Goal: Information Seeking & Learning: Check status

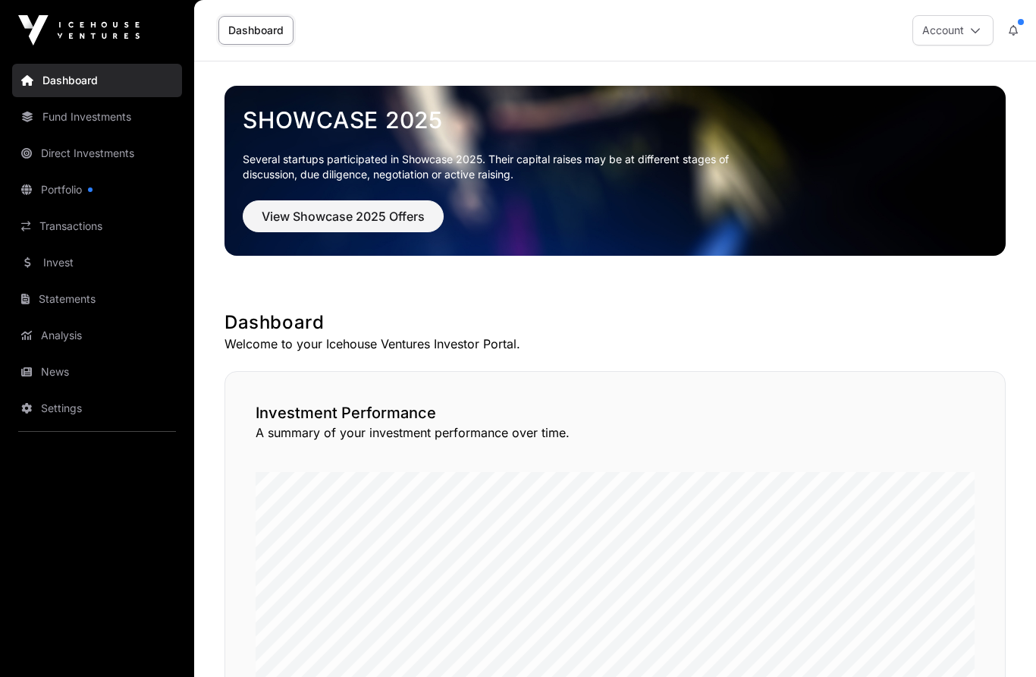
click at [108, 112] on link "Fund Investments" at bounding box center [97, 116] width 170 height 33
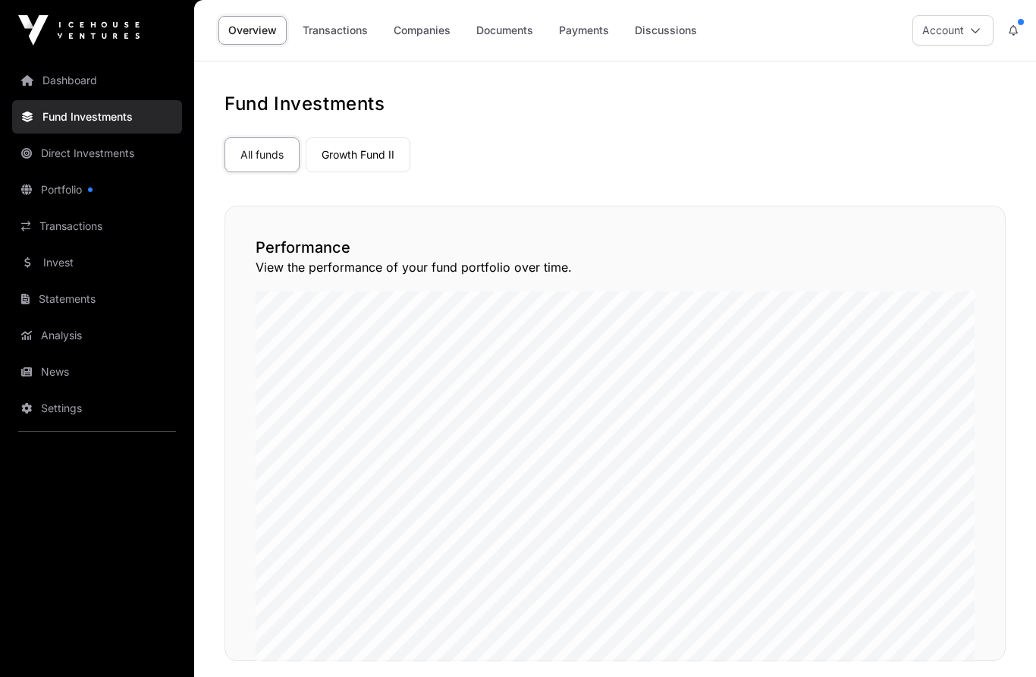
click at [114, 149] on link "Direct Investments" at bounding box center [97, 153] width 170 height 33
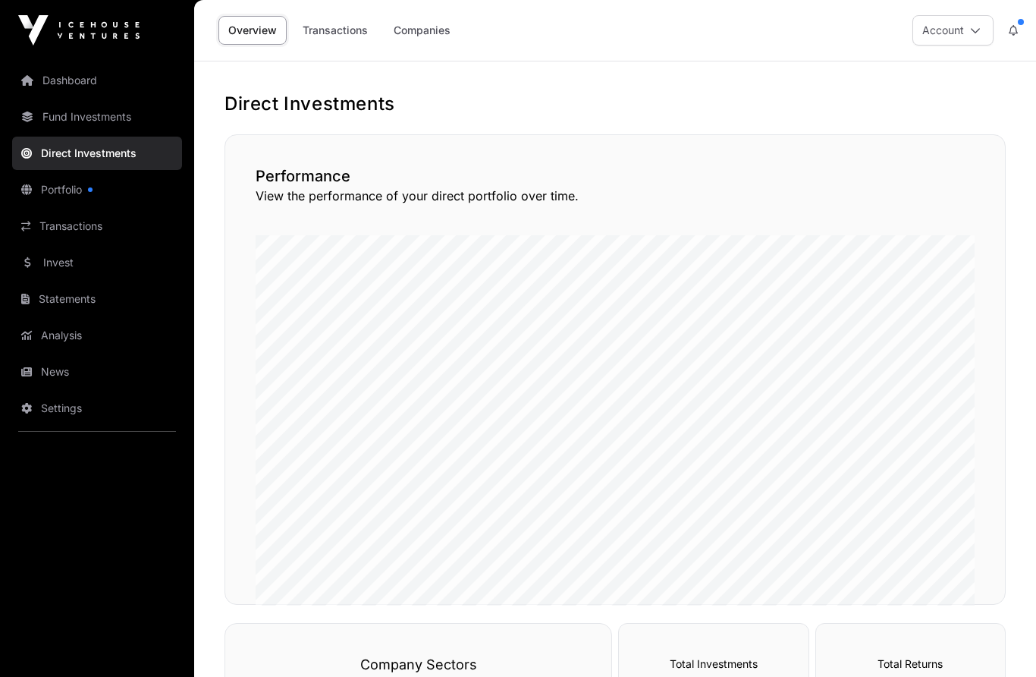
click at [77, 225] on link "Transactions" at bounding box center [97, 225] width 170 height 33
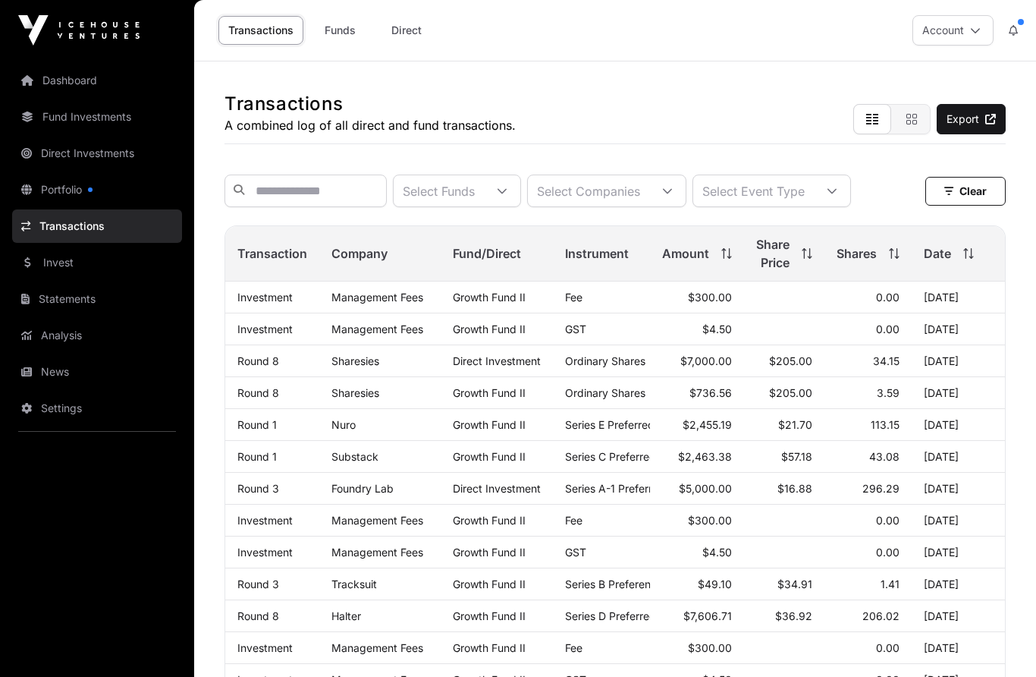
click at [58, 81] on link "Dashboard" at bounding box center [97, 80] width 170 height 33
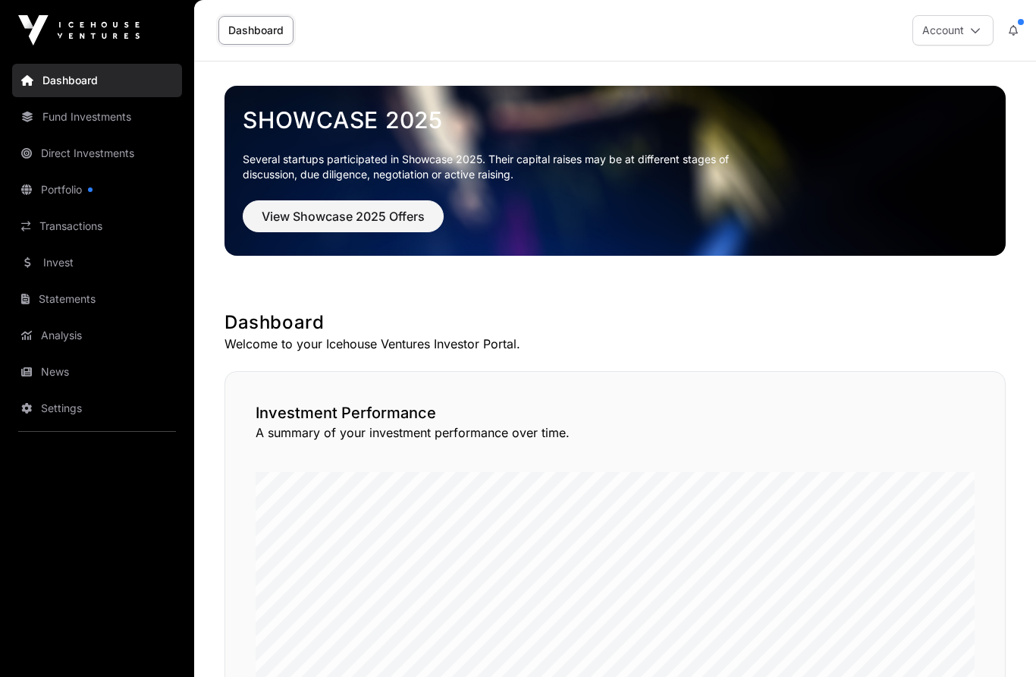
click at [244, 27] on link "Dashboard" at bounding box center [256, 30] width 75 height 29
click at [68, 118] on link "Fund Investments" at bounding box center [97, 116] width 170 height 33
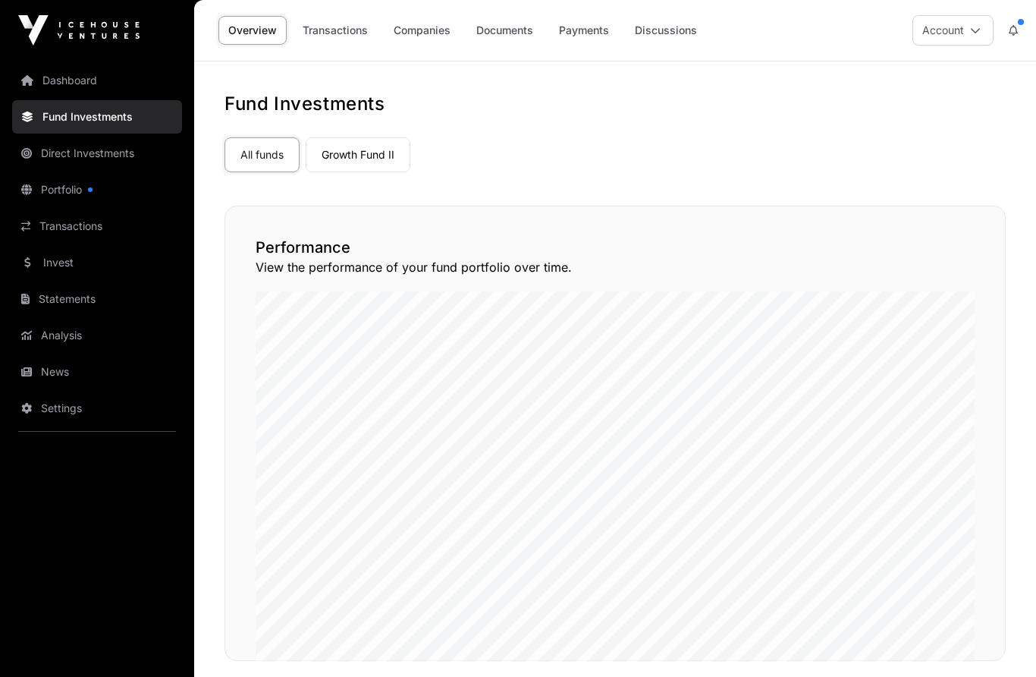
click at [421, 29] on link "Companies" at bounding box center [422, 30] width 77 height 29
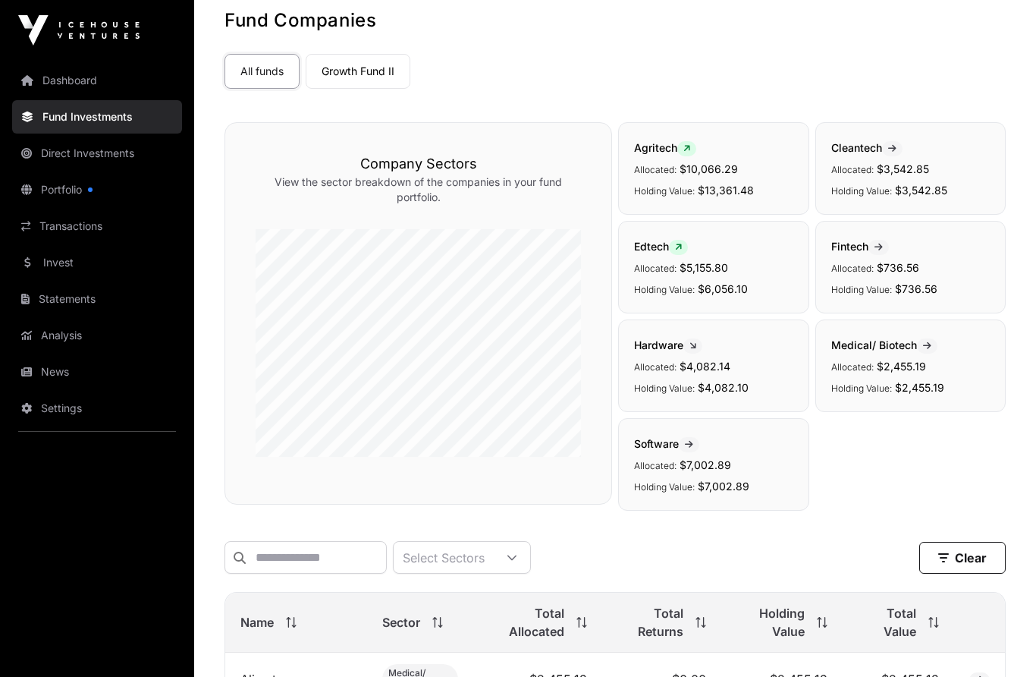
scroll to position [32, 0]
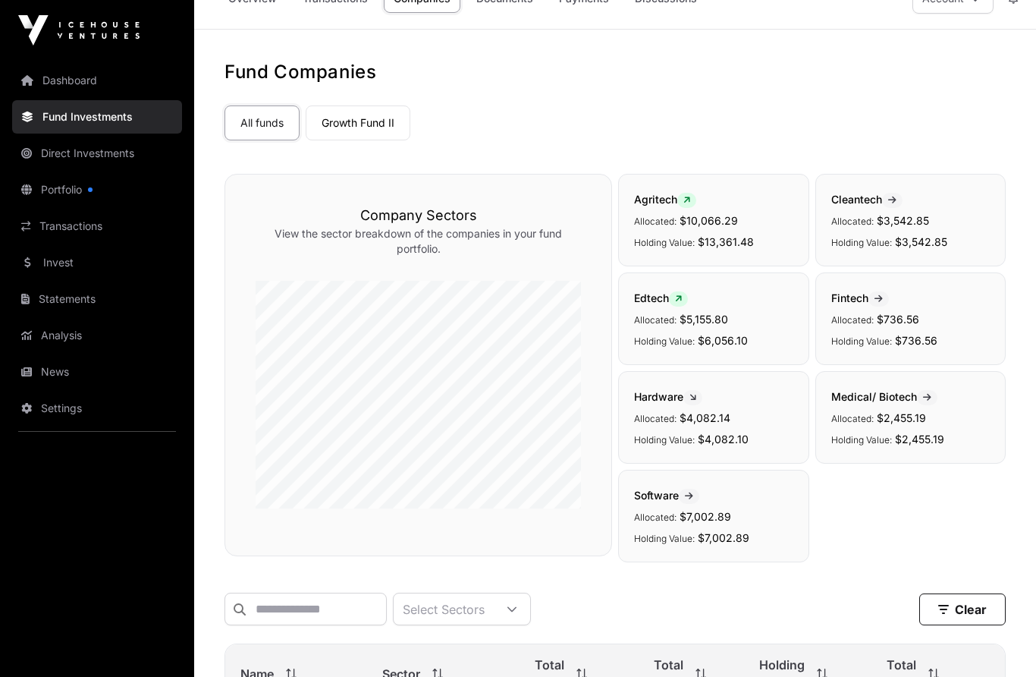
click at [96, 150] on link "Direct Investments" at bounding box center [97, 153] width 170 height 33
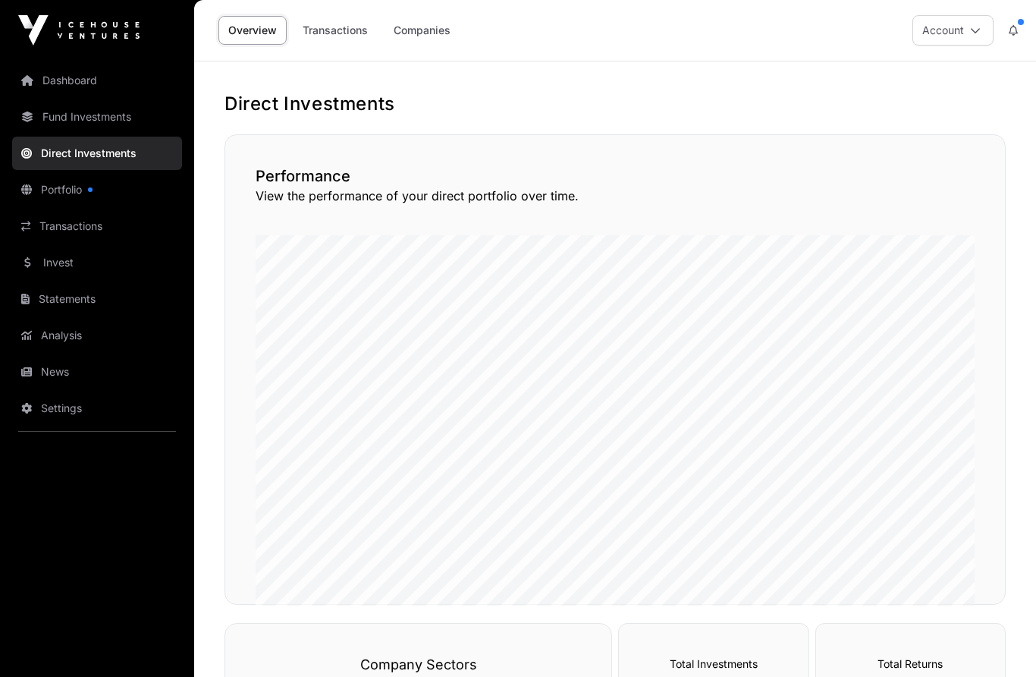
click at [322, 32] on link "Transactions" at bounding box center [335, 30] width 85 height 29
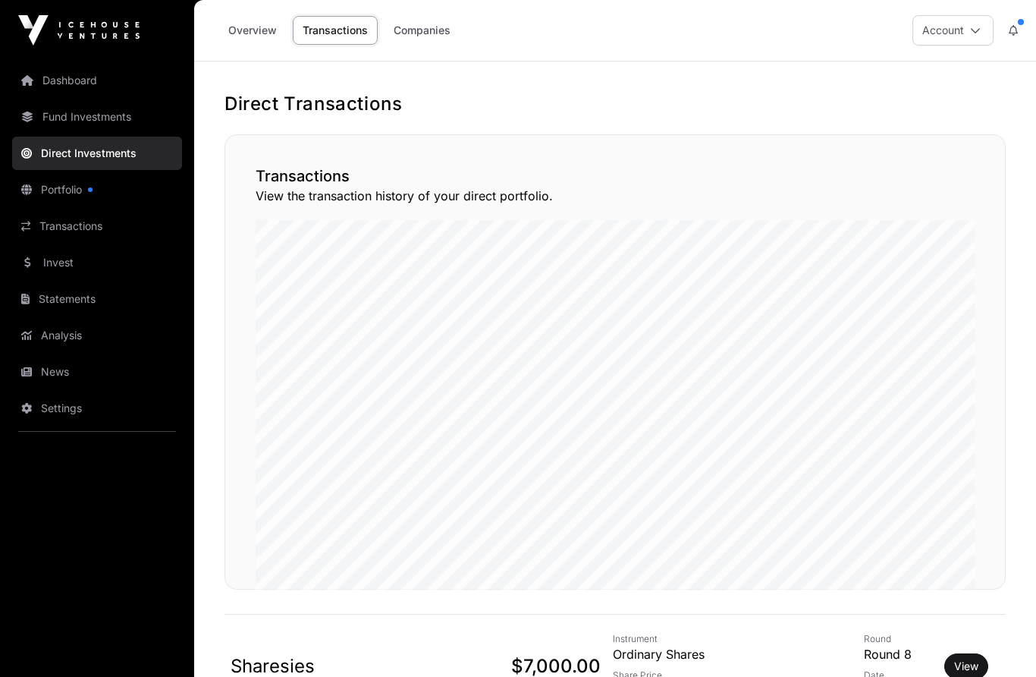
click at [418, 38] on link "Companies" at bounding box center [422, 30] width 77 height 29
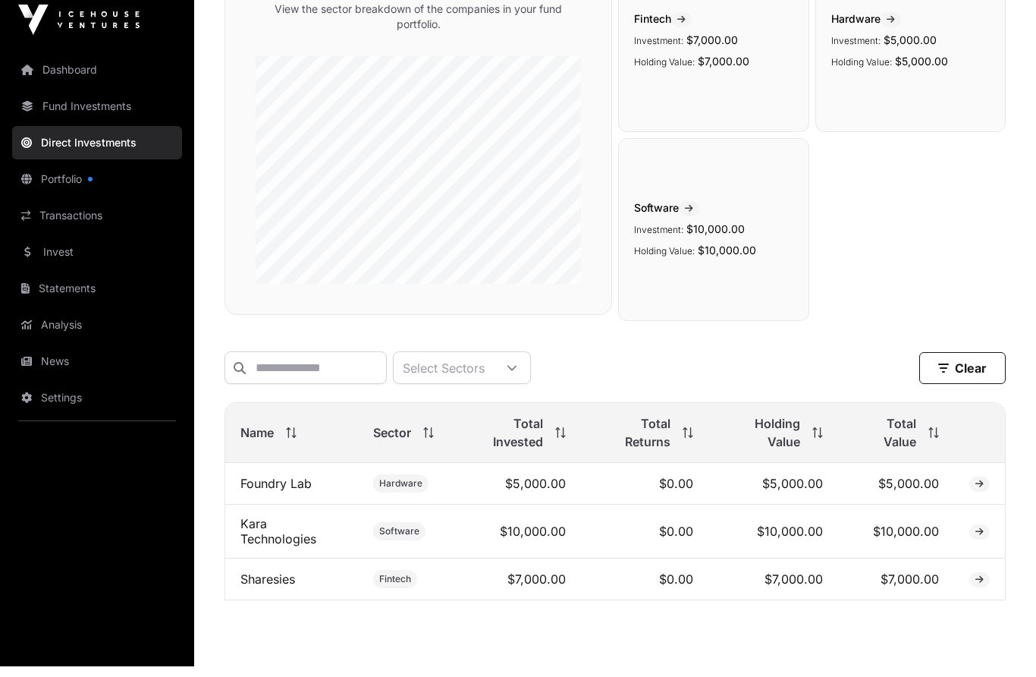
scroll to position [238, 0]
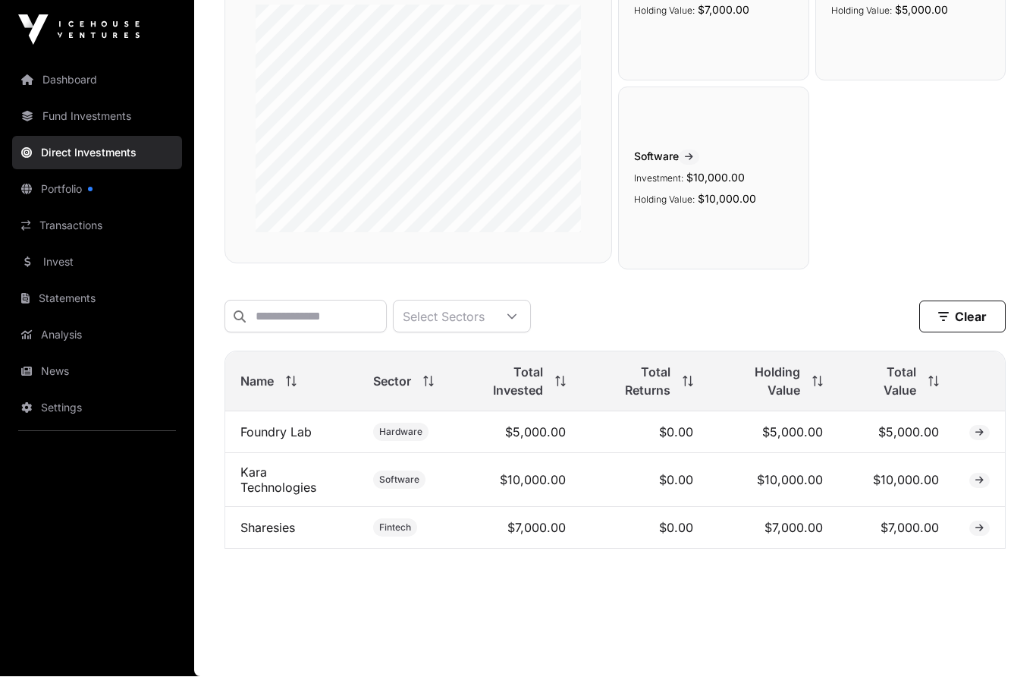
click at [83, 194] on link "Portfolio" at bounding box center [97, 189] width 170 height 33
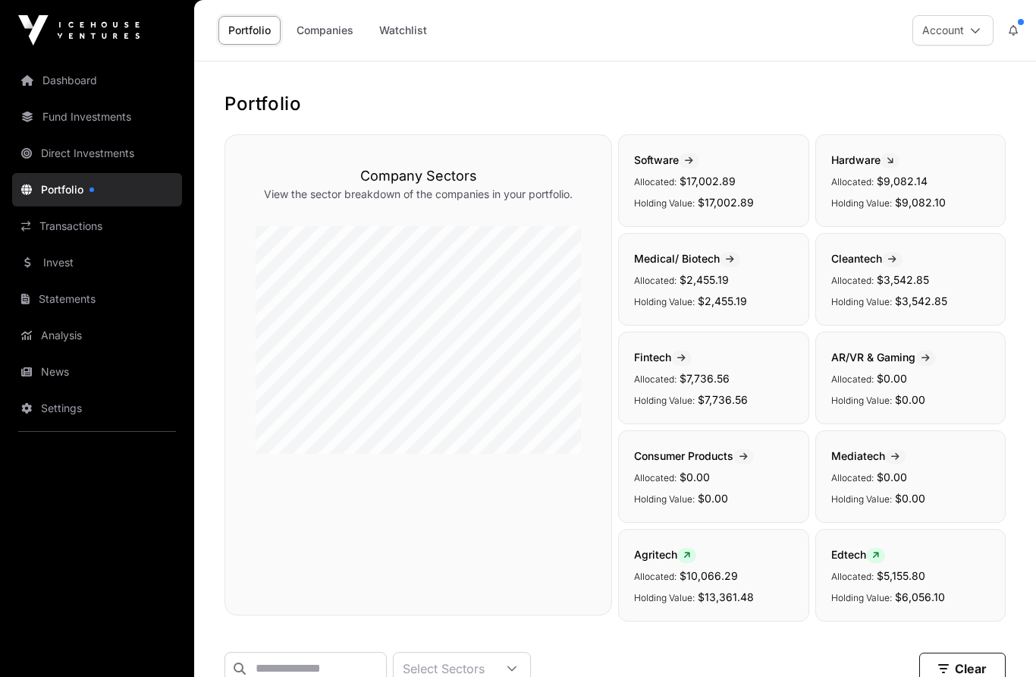
click at [60, 195] on link "Portfolio" at bounding box center [97, 189] width 170 height 33
click at [395, 33] on link "Watchlist" at bounding box center [403, 30] width 68 height 29
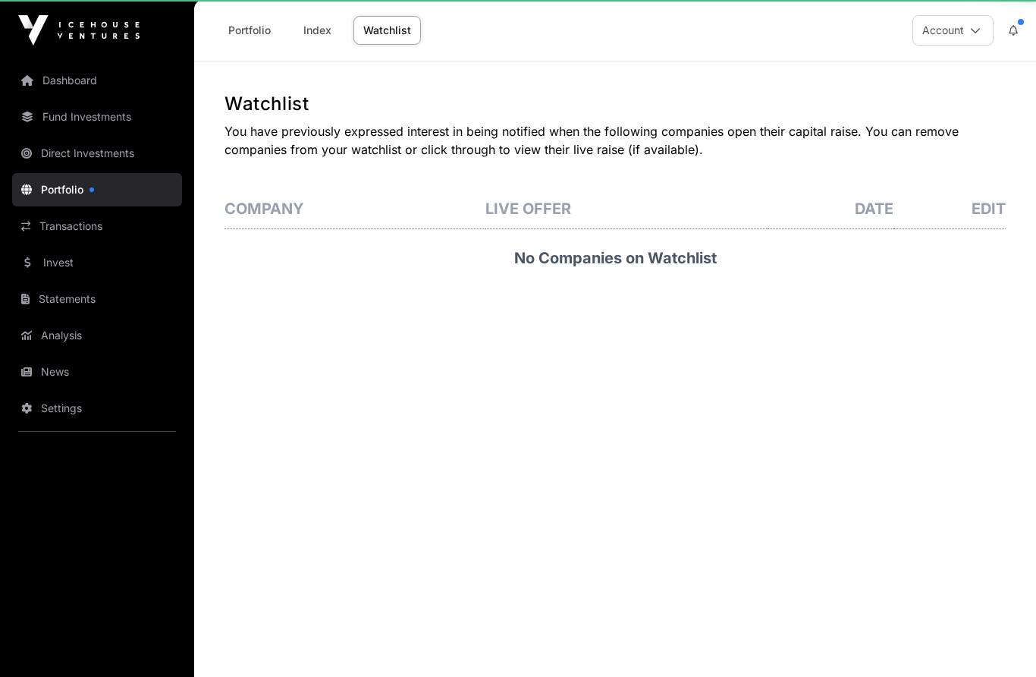
click at [403, 33] on link "Watchlist" at bounding box center [388, 30] width 68 height 29
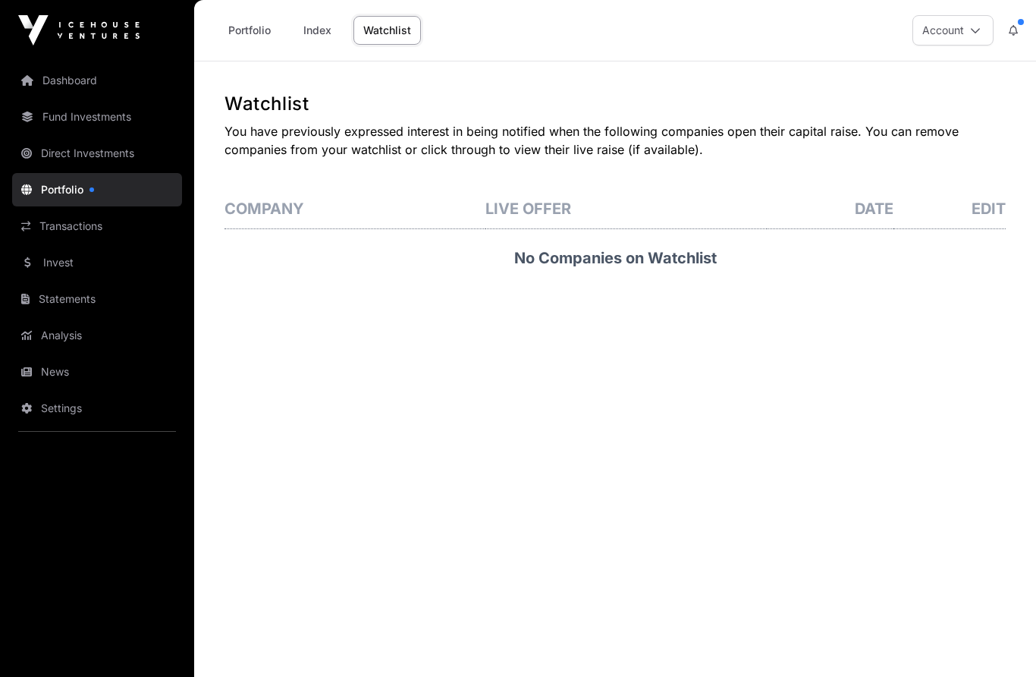
click at [313, 20] on link "Index" at bounding box center [317, 30] width 61 height 29
click at [317, 41] on link "Index" at bounding box center [317, 30] width 61 height 29
click at [312, 32] on link "Index" at bounding box center [317, 30] width 61 height 29
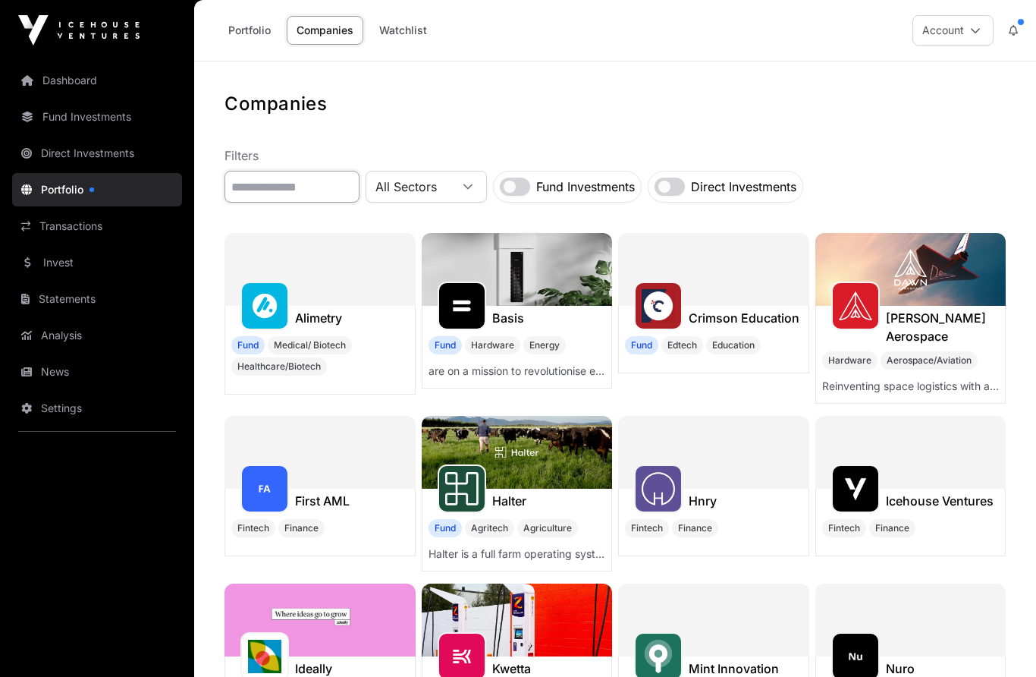
click at [313, 178] on input "text" at bounding box center [292, 187] width 135 height 32
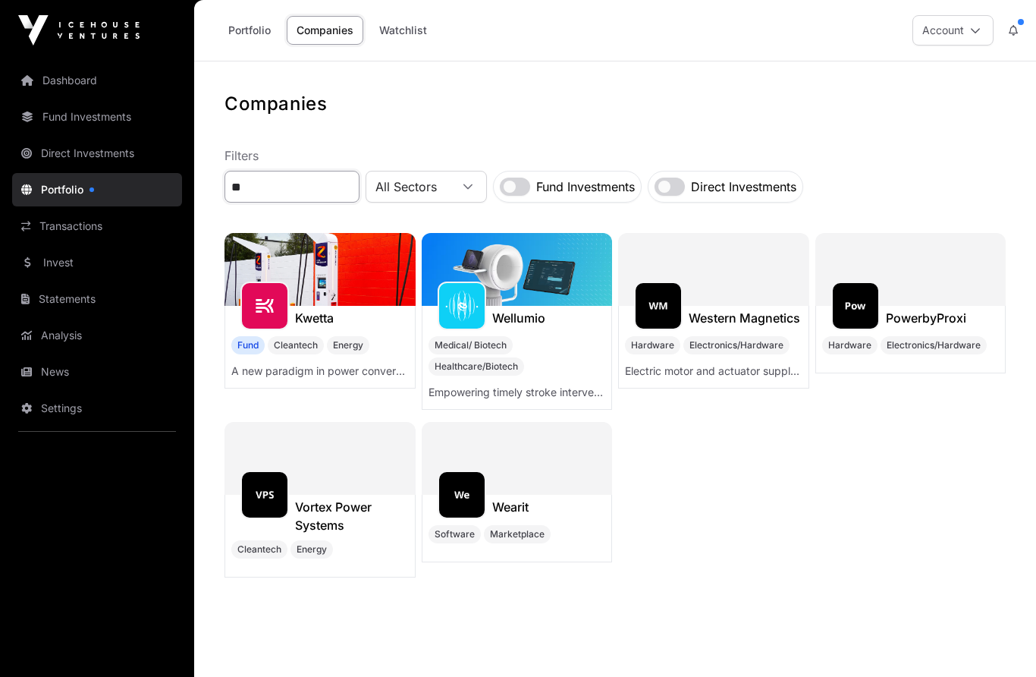
type input "**"
click at [487, 305] on img at bounding box center [517, 269] width 191 height 73
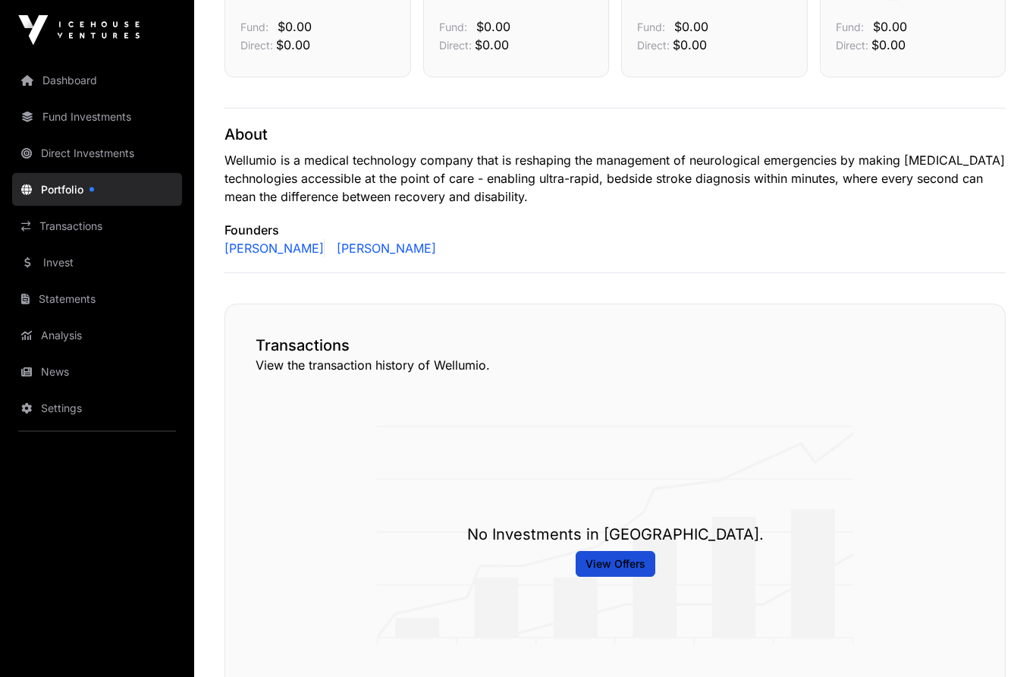
scroll to position [553, 0]
click at [626, 558] on span "View Offers" at bounding box center [616, 565] width 60 height 15
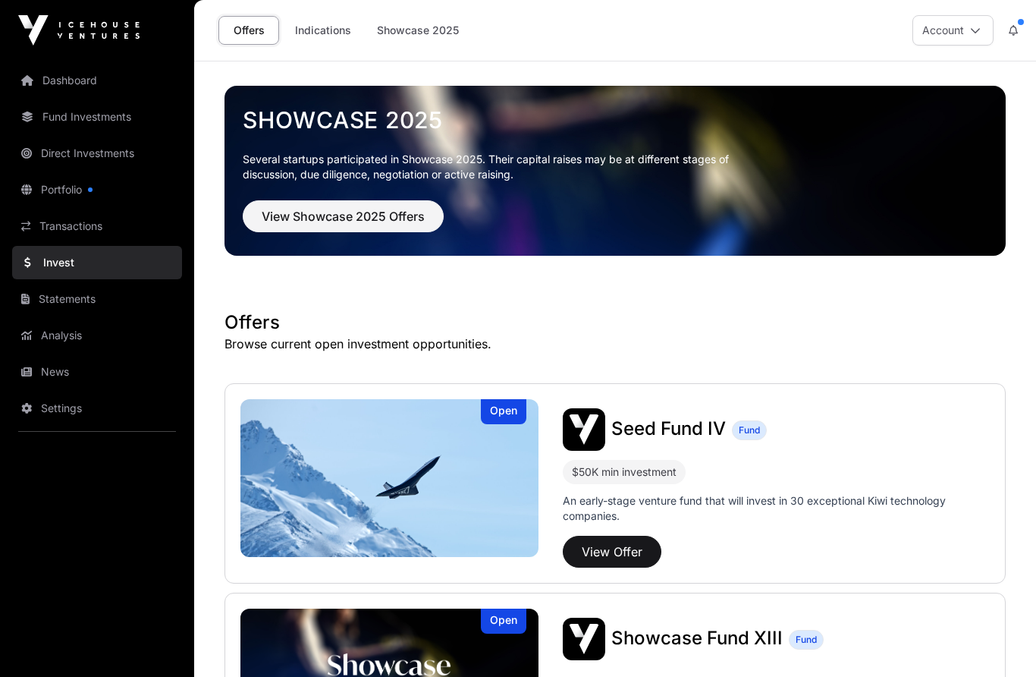
click at [327, 27] on link "Indications" at bounding box center [323, 30] width 76 height 29
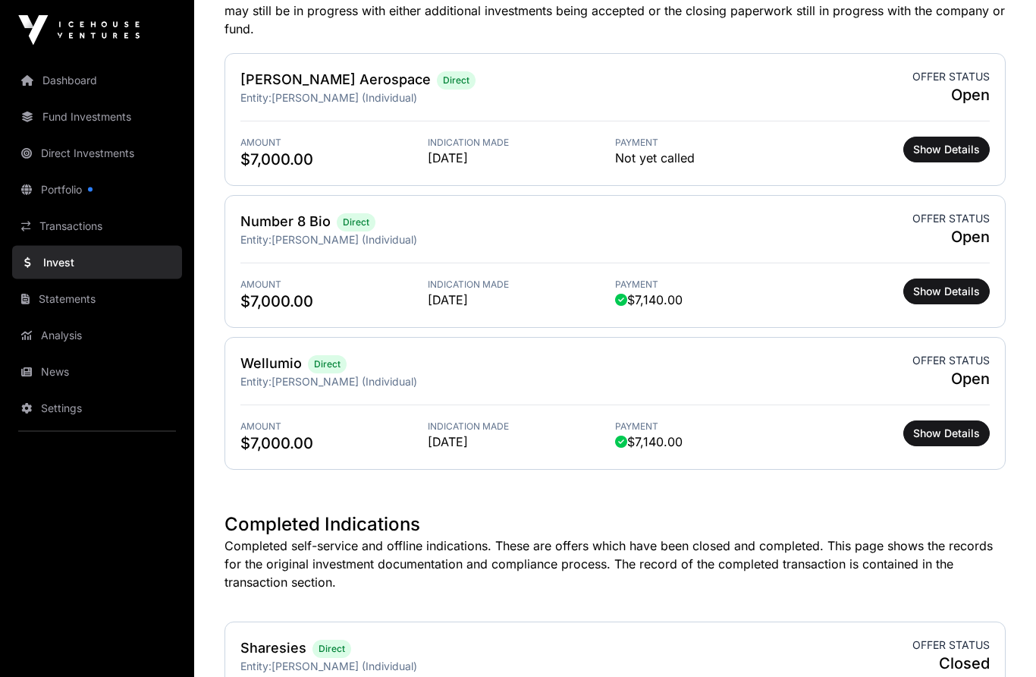
scroll to position [539, 0]
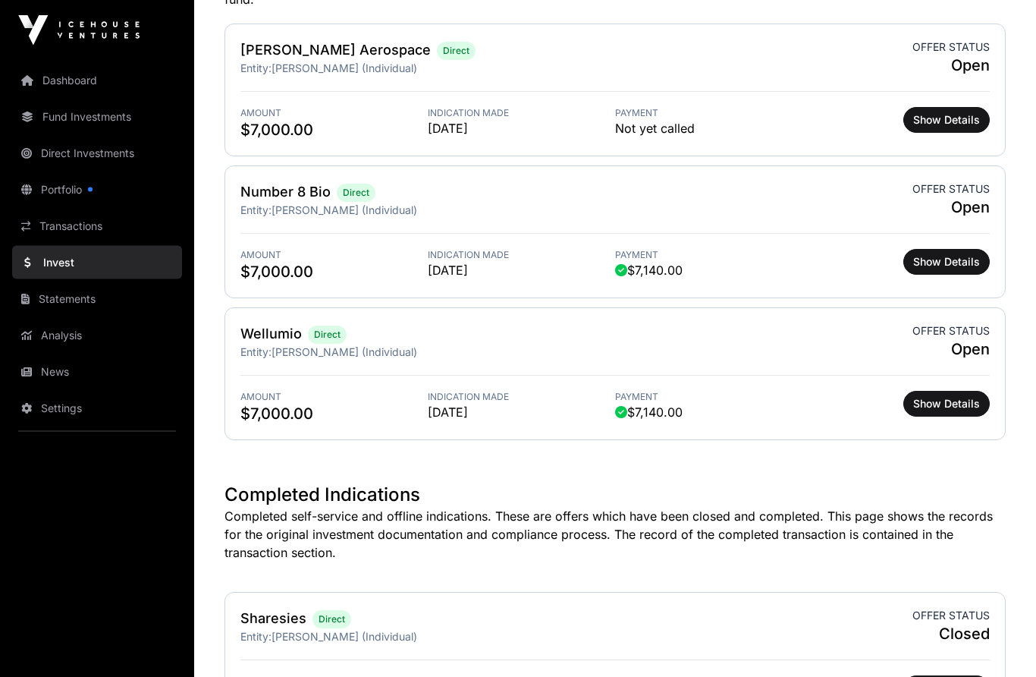
click at [957, 398] on span "Show Details" at bounding box center [946, 404] width 67 height 15
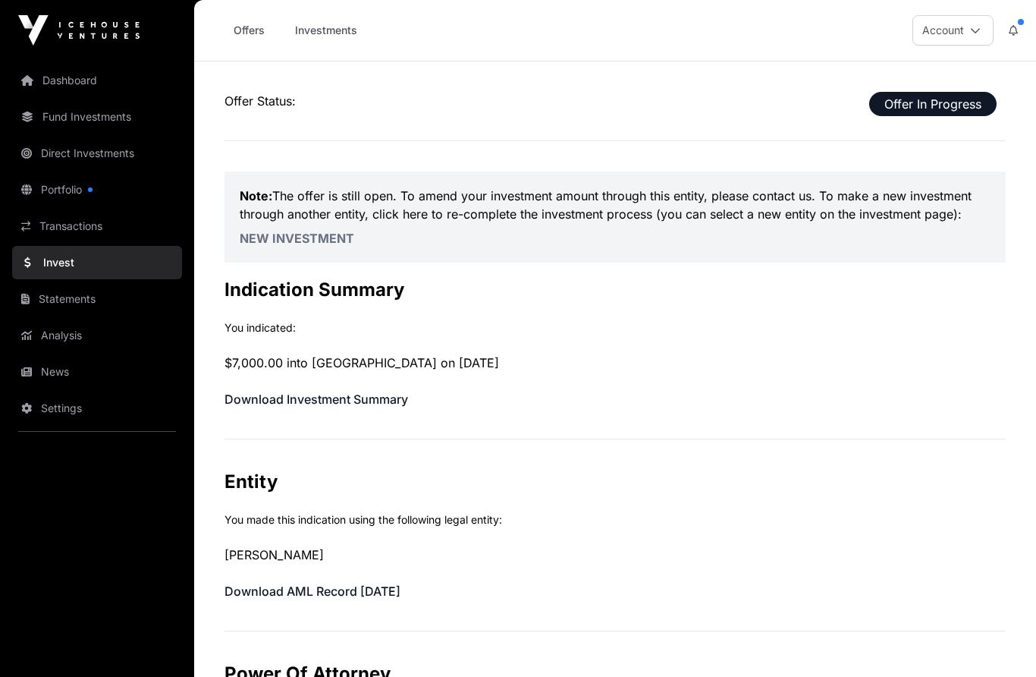
click at [337, 24] on link "Investments" at bounding box center [326, 30] width 82 height 29
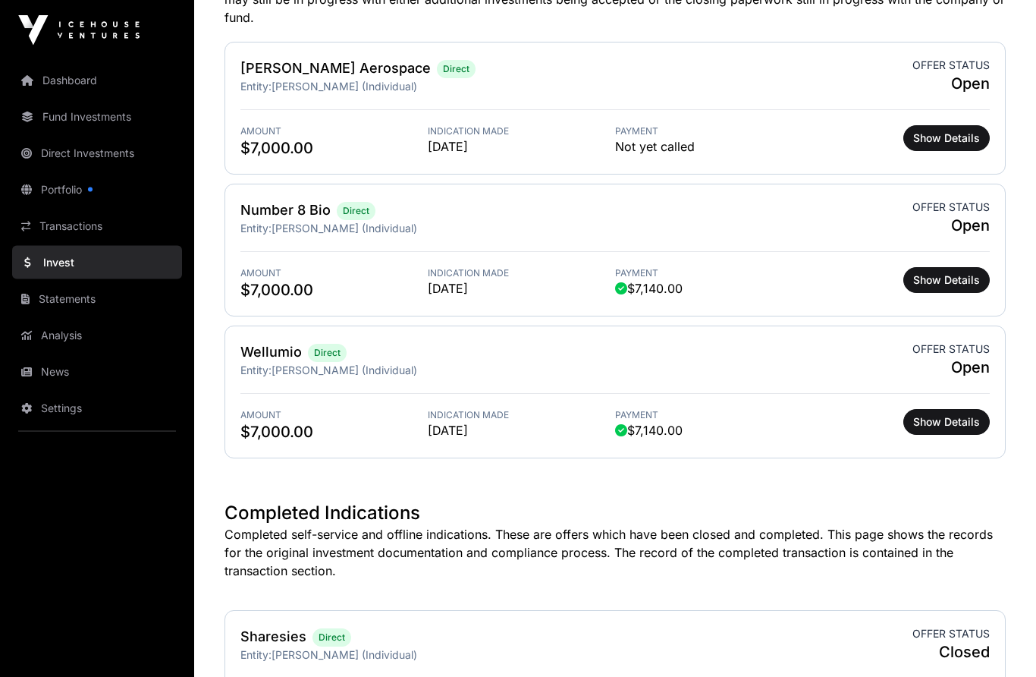
scroll to position [528, 0]
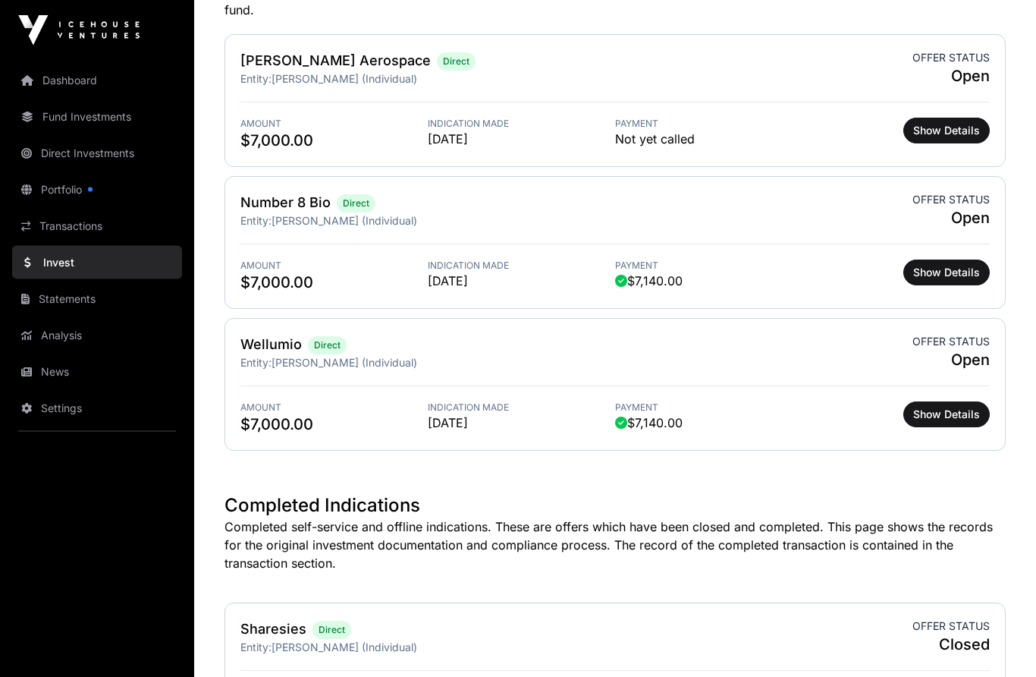
click at [948, 410] on span "Show Details" at bounding box center [946, 414] width 67 height 15
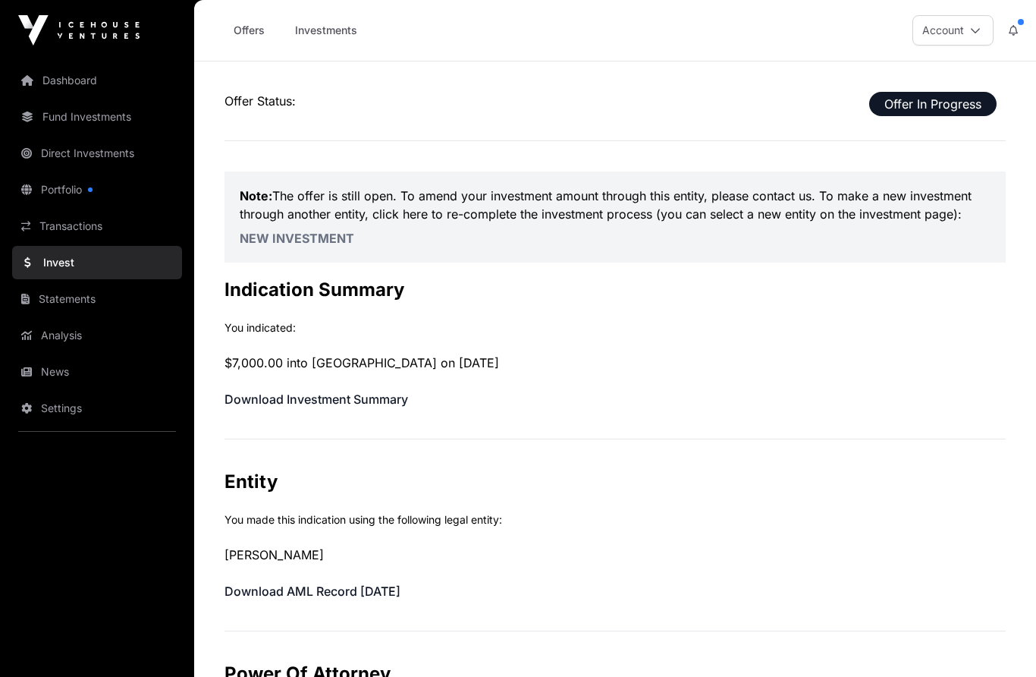
click at [1023, 22] on span at bounding box center [1021, 22] width 6 height 6
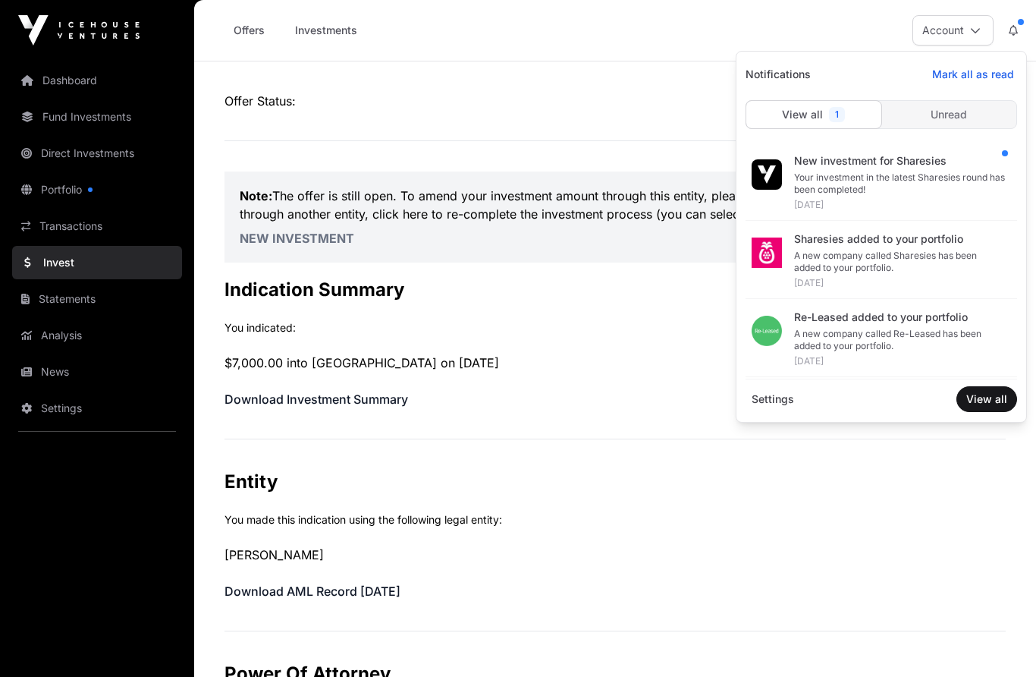
click at [921, 174] on div "Your investment in the latest Sharesies round has been completed!" at bounding box center [899, 183] width 211 height 24
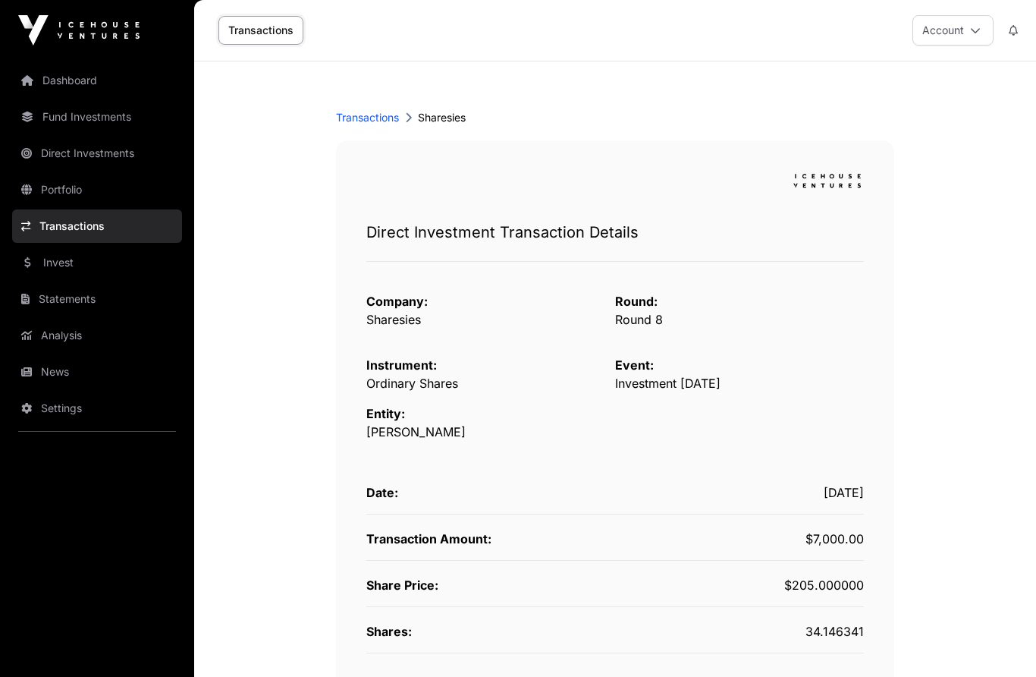
click at [91, 74] on link "Dashboard" at bounding box center [97, 80] width 170 height 33
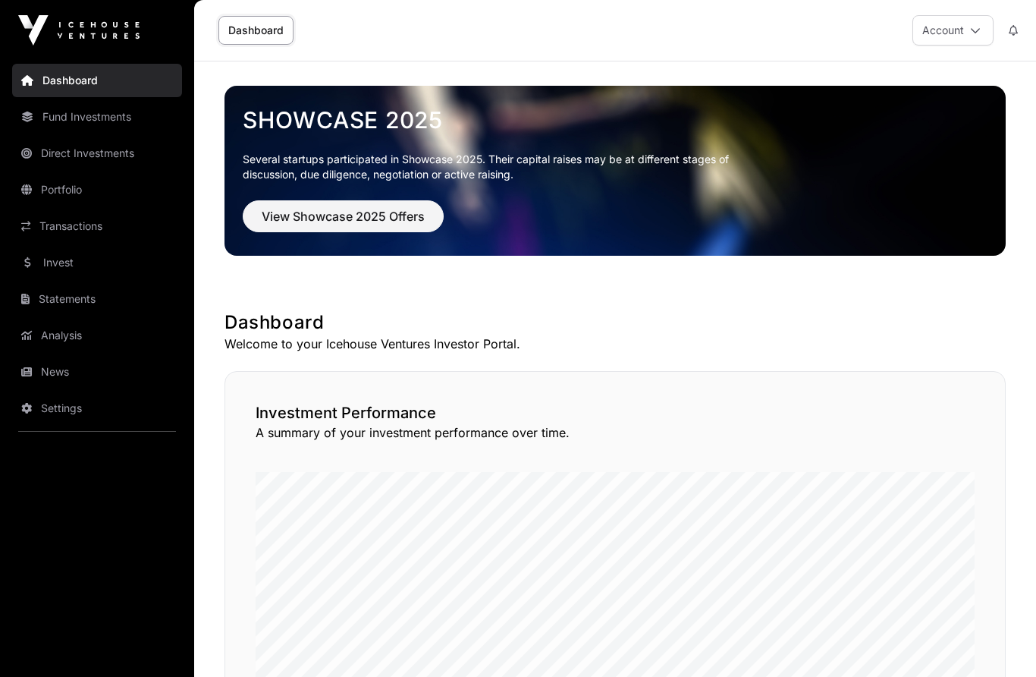
click at [92, 71] on link "Dashboard" at bounding box center [97, 80] width 170 height 33
click at [88, 117] on link "Fund Investments" at bounding box center [97, 116] width 170 height 33
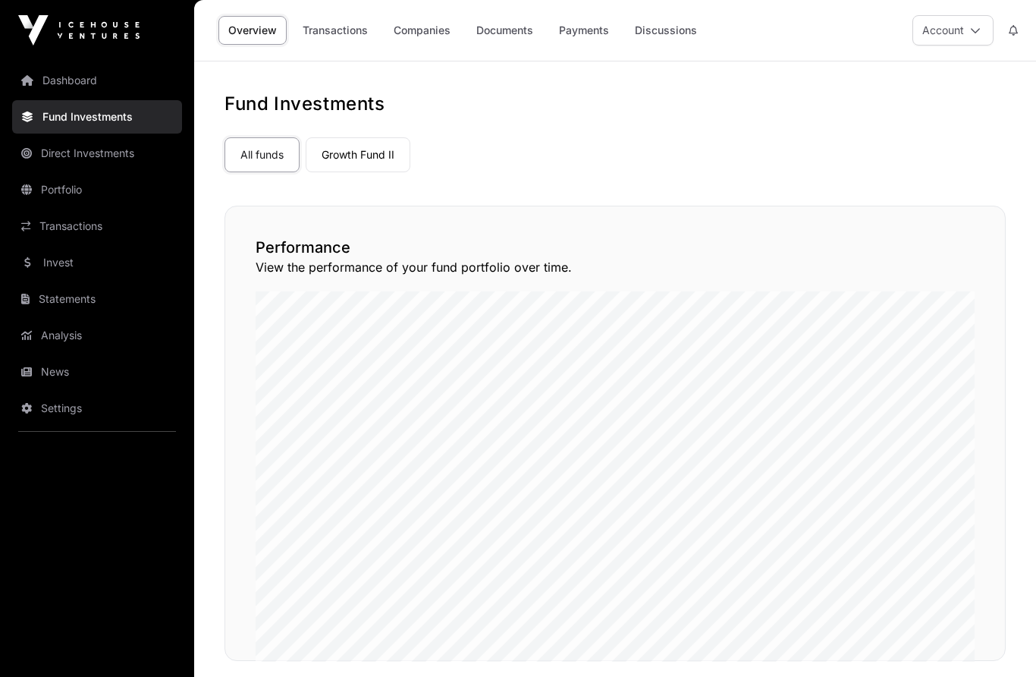
click at [92, 115] on link "Fund Investments" at bounding box center [97, 116] width 170 height 33
click at [426, 32] on link "Companies" at bounding box center [422, 30] width 77 height 29
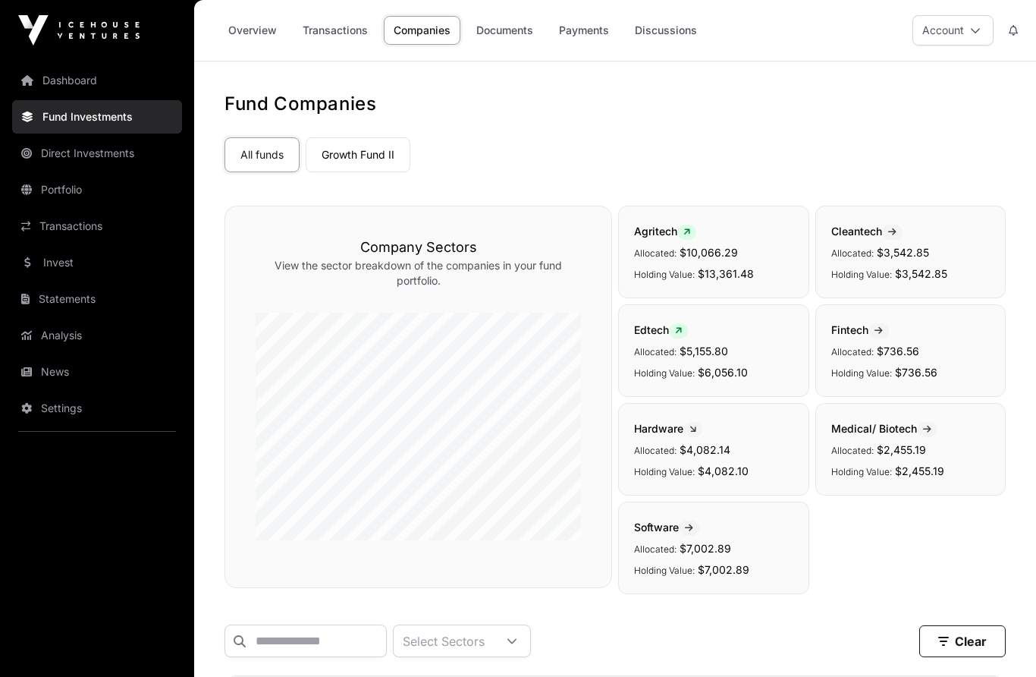
click at [112, 162] on link "Direct Investments" at bounding box center [97, 153] width 170 height 33
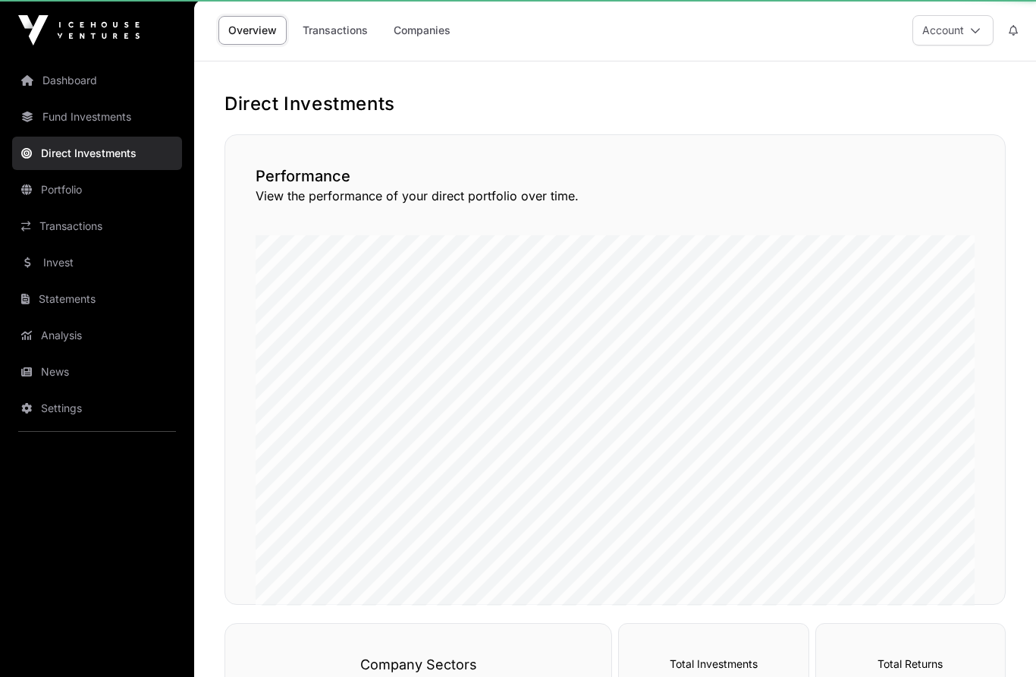
click at [117, 152] on link "Direct Investments" at bounding box center [97, 153] width 170 height 33
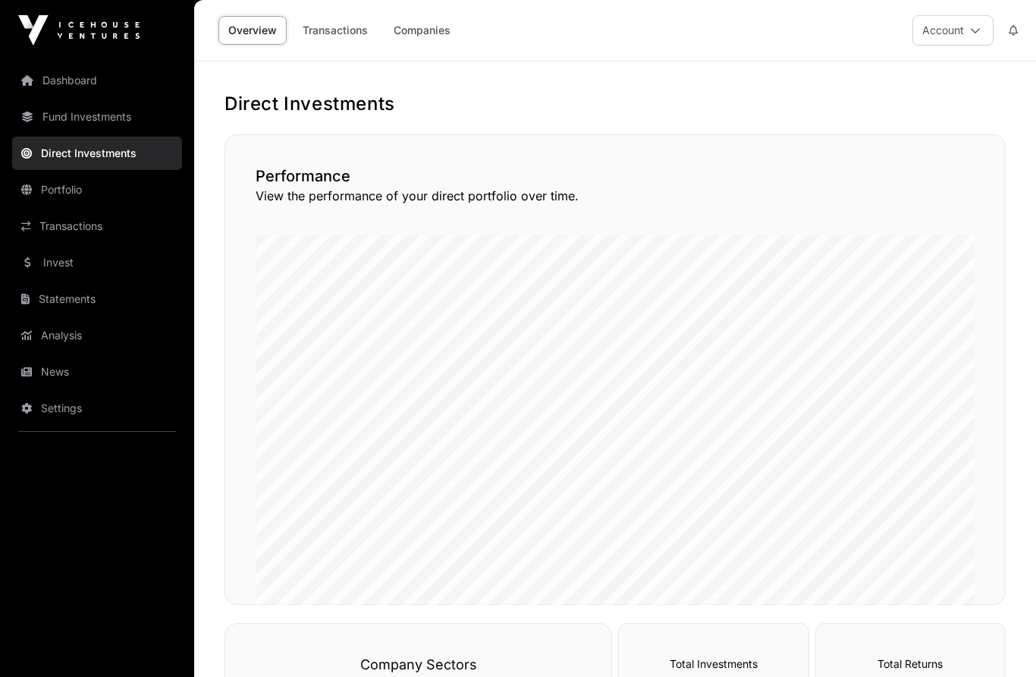
click at [430, 24] on link "Companies" at bounding box center [422, 30] width 77 height 29
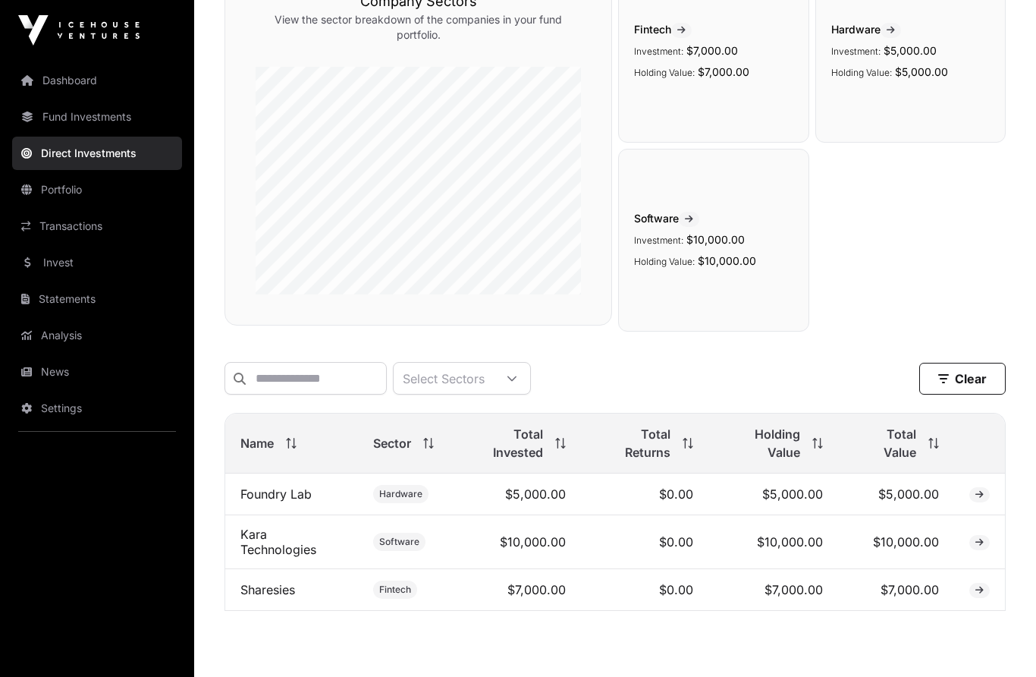
scroll to position [238, 0]
